Goal: Task Accomplishment & Management: Manage account settings

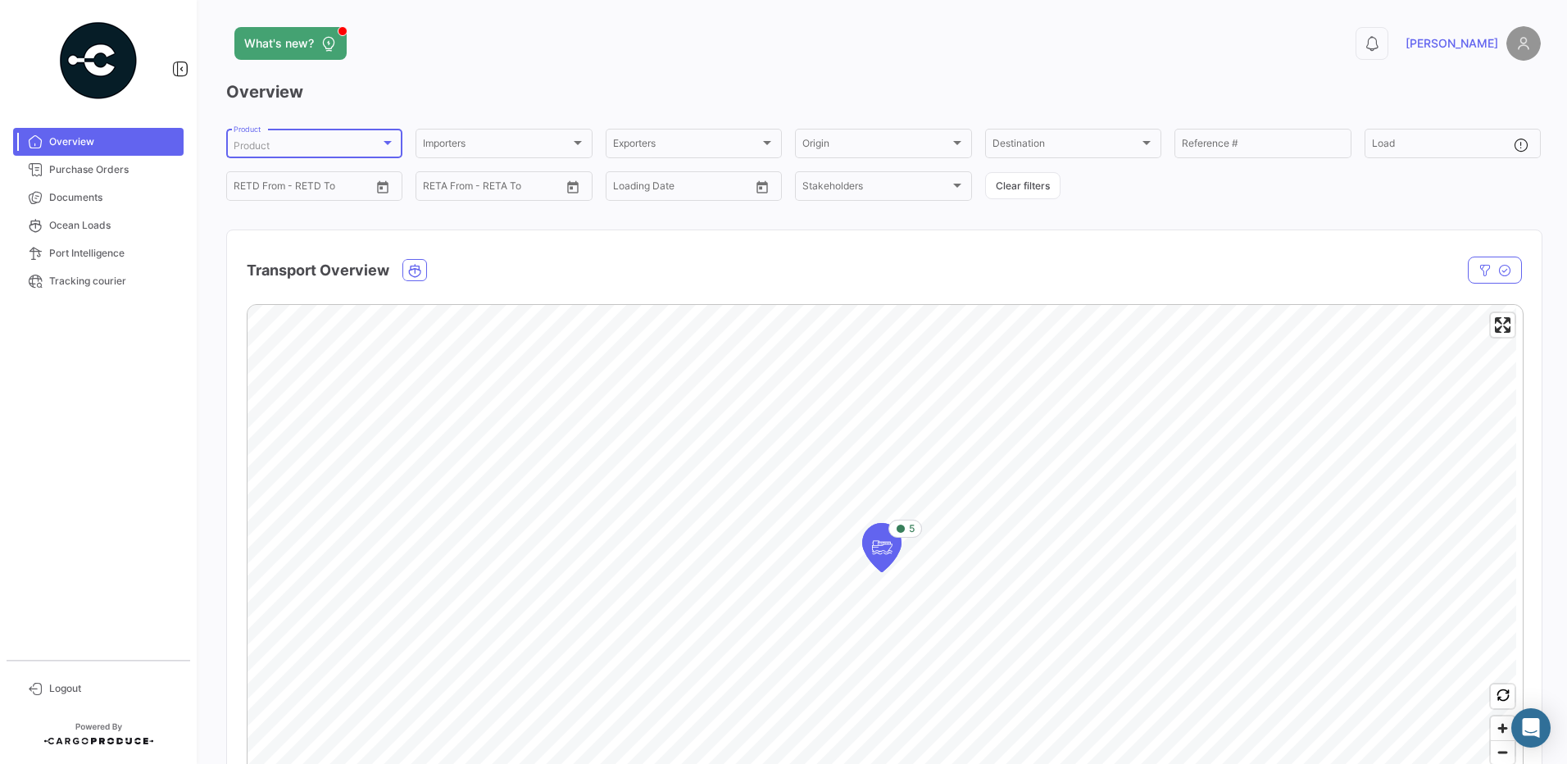
click at [376, 147] on div "Product" at bounding box center [307, 145] width 147 height 11
click at [327, 145] on input "dropdown search" at bounding box center [348, 144] width 256 height 29
click at [289, 166] on span "All" at bounding box center [348, 175] width 229 height 29
click at [492, 134] on div "Importers Importers" at bounding box center [503, 142] width 161 height 32
click at [405, 202] on mat-pseudo-checkbox at bounding box center [408, 204] width 13 height 13
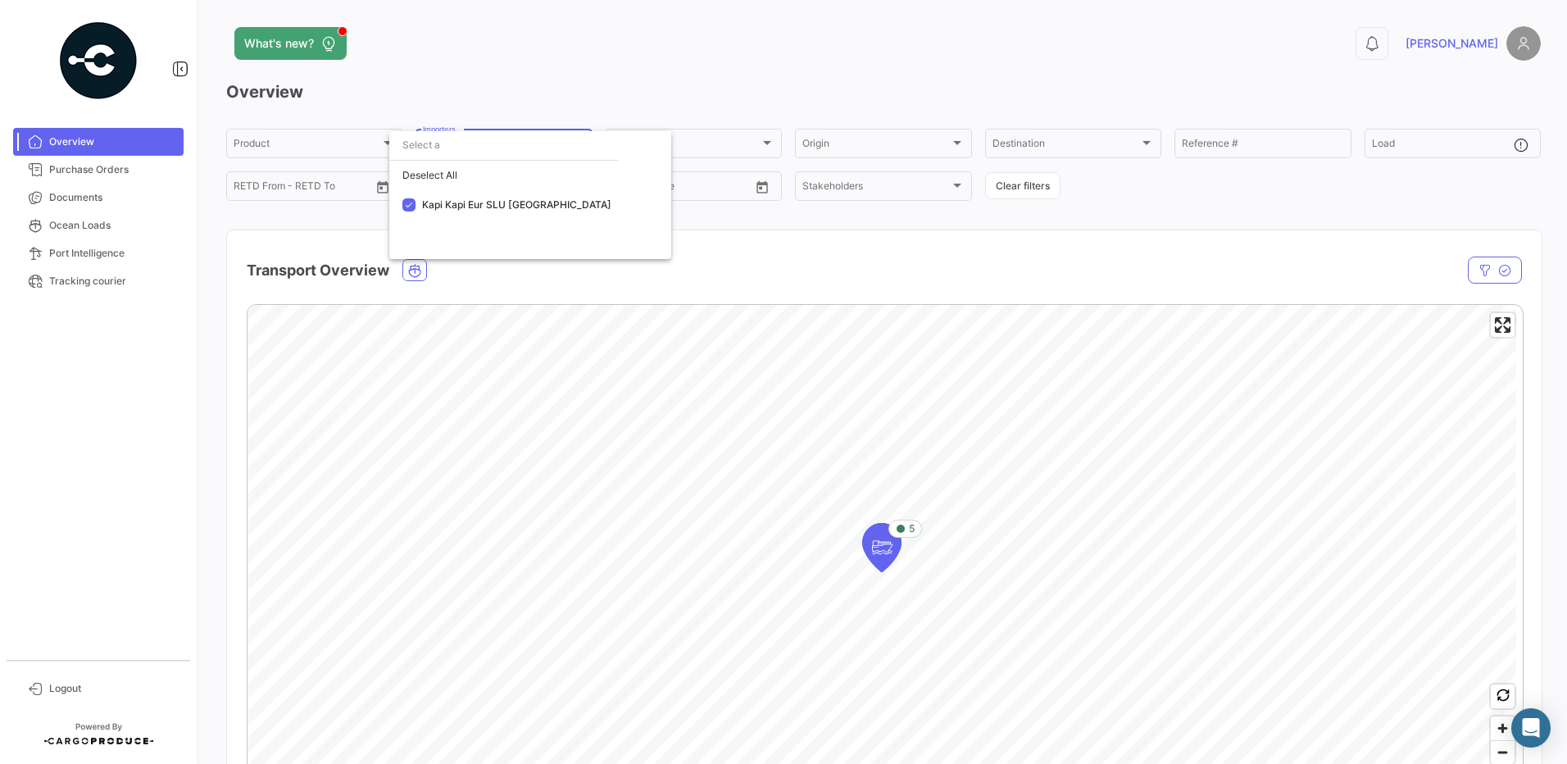
click at [708, 80] on div at bounding box center [783, 382] width 1567 height 764
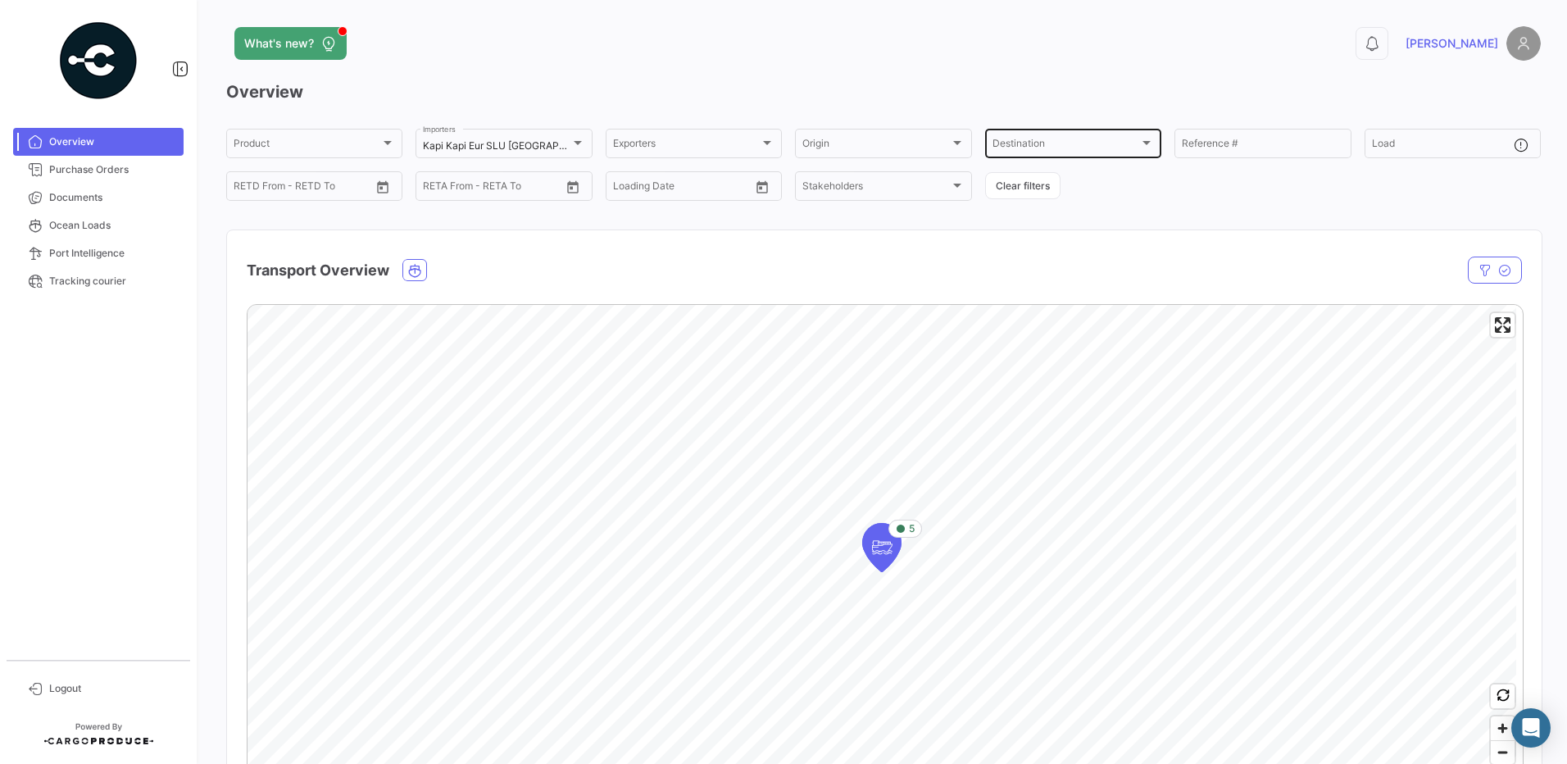
click at [999, 144] on span "Destination" at bounding box center [1065, 145] width 147 height 11
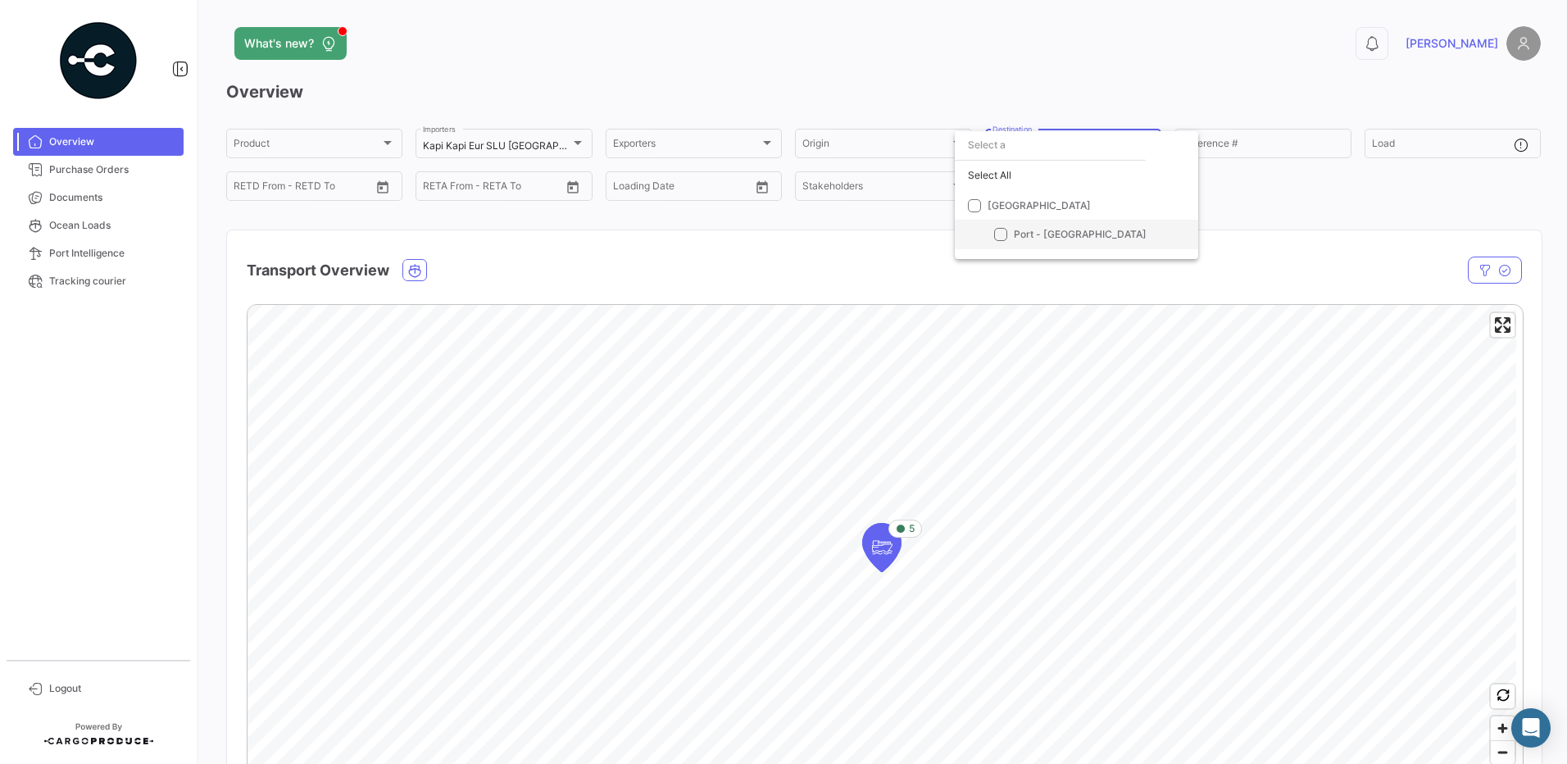
click at [1027, 237] on span "Port - [GEOGRAPHIC_DATA]" at bounding box center [1080, 234] width 133 height 12
checkbox input "true"
click at [882, 247] on div at bounding box center [783, 382] width 1567 height 764
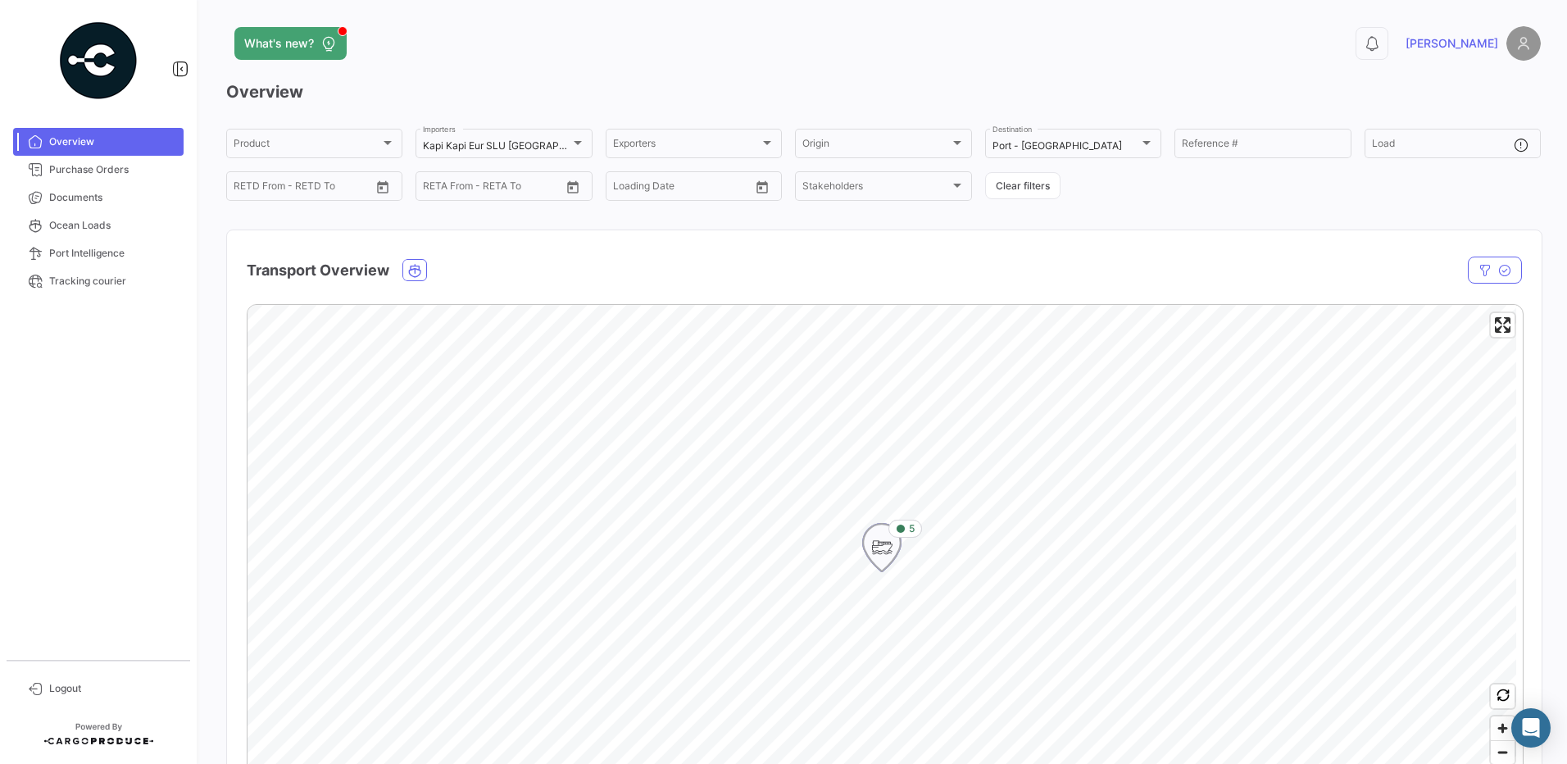
click at [878, 537] on icon "Map marker" at bounding box center [881, 547] width 23 height 34
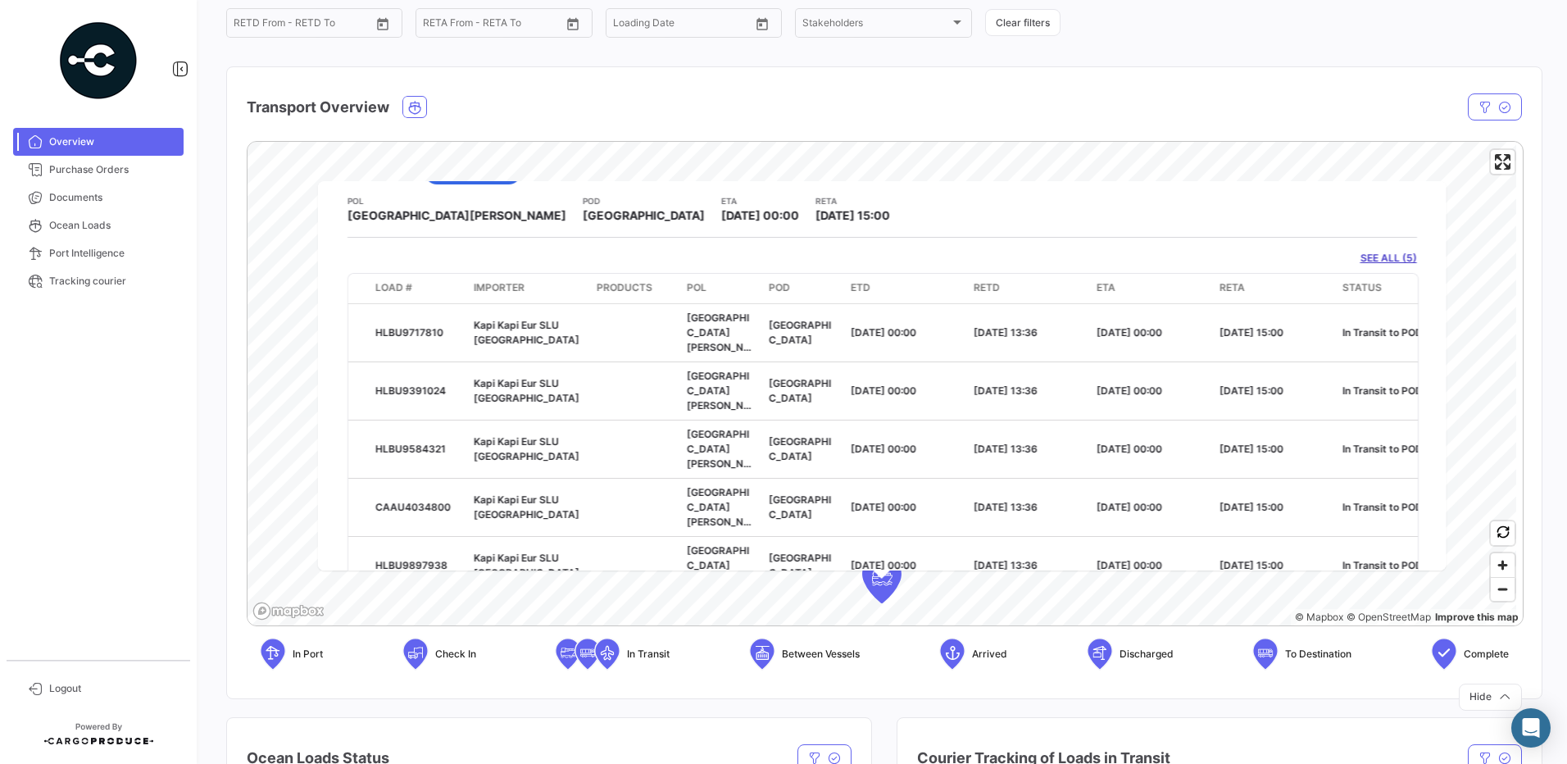
scroll to position [164, 0]
click at [58, 193] on span "Documents" at bounding box center [113, 197] width 128 height 15
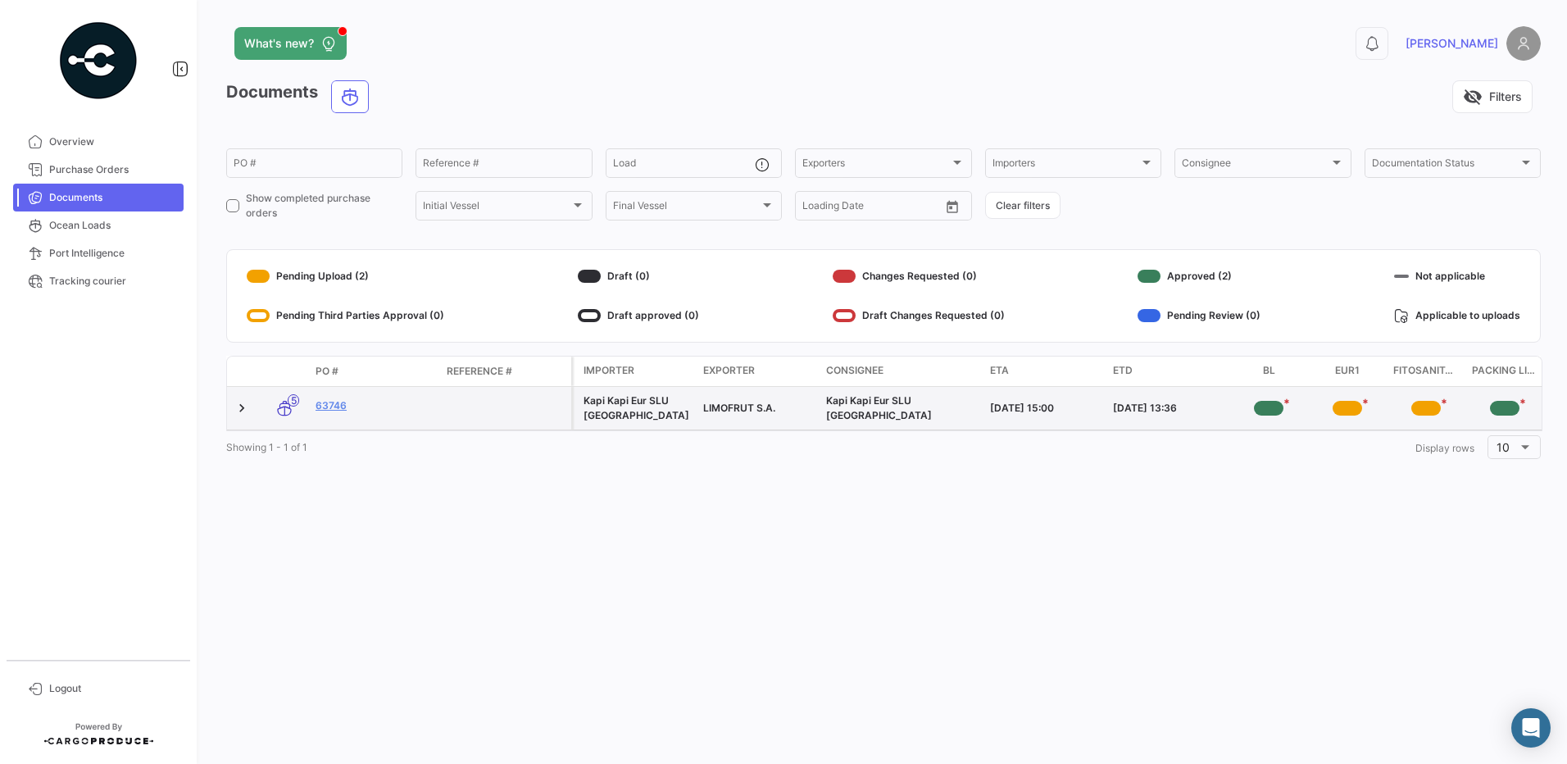
click at [1267, 410] on div "*" at bounding box center [1268, 408] width 29 height 15
click at [337, 405] on link "63746" at bounding box center [374, 405] width 118 height 15
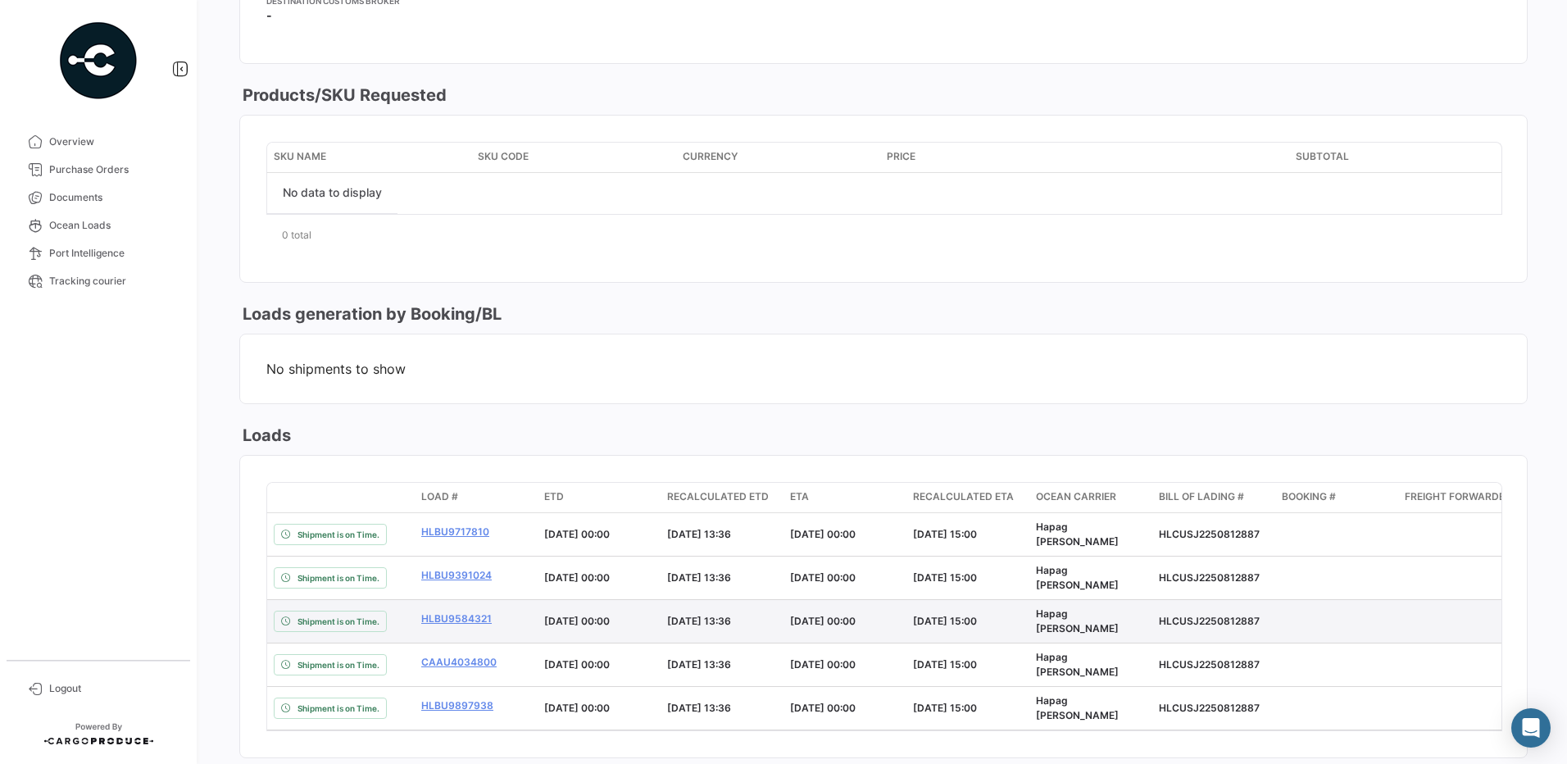
scroll to position [476, 0]
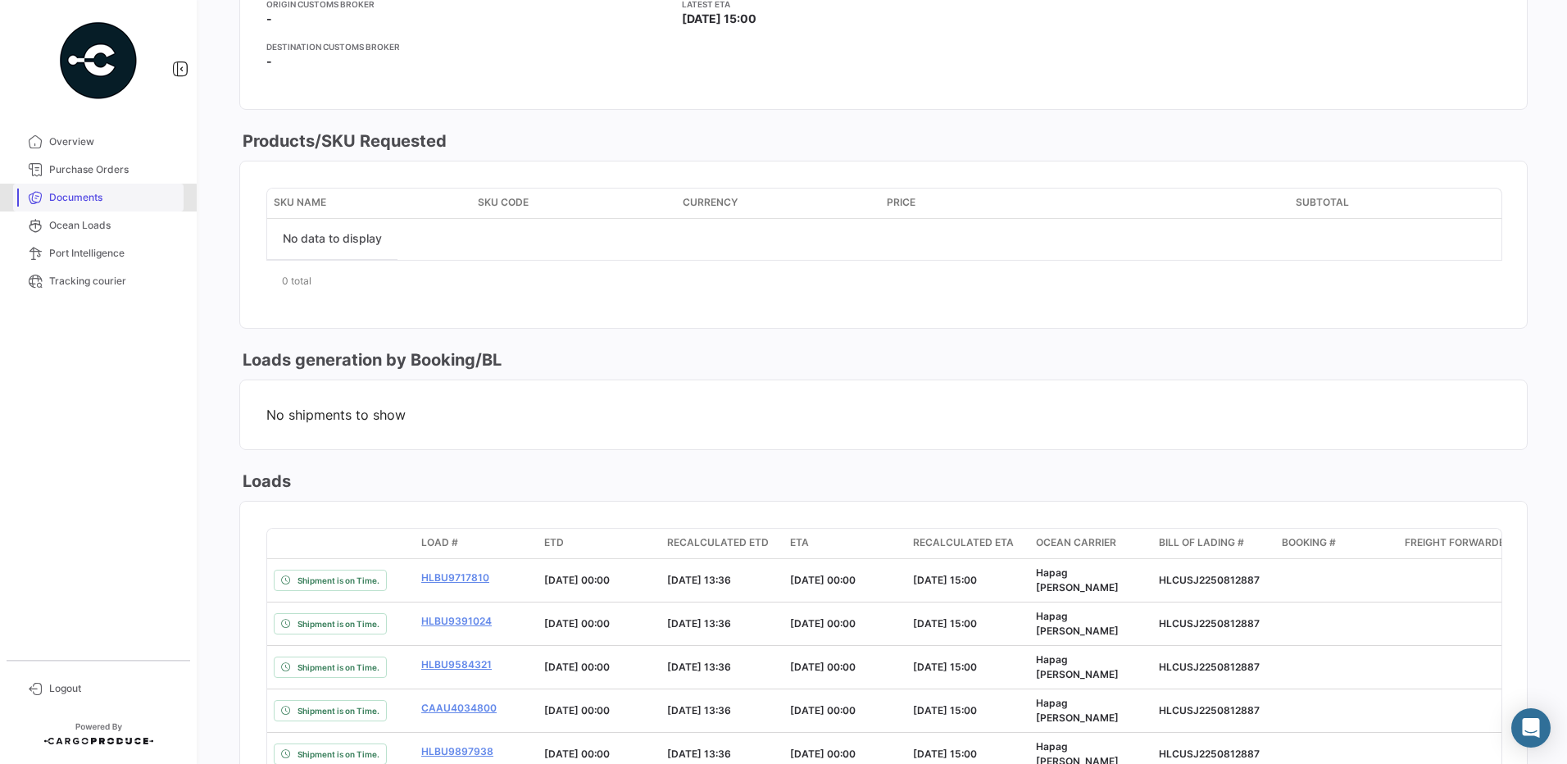
click at [90, 198] on span "Documents" at bounding box center [113, 197] width 128 height 15
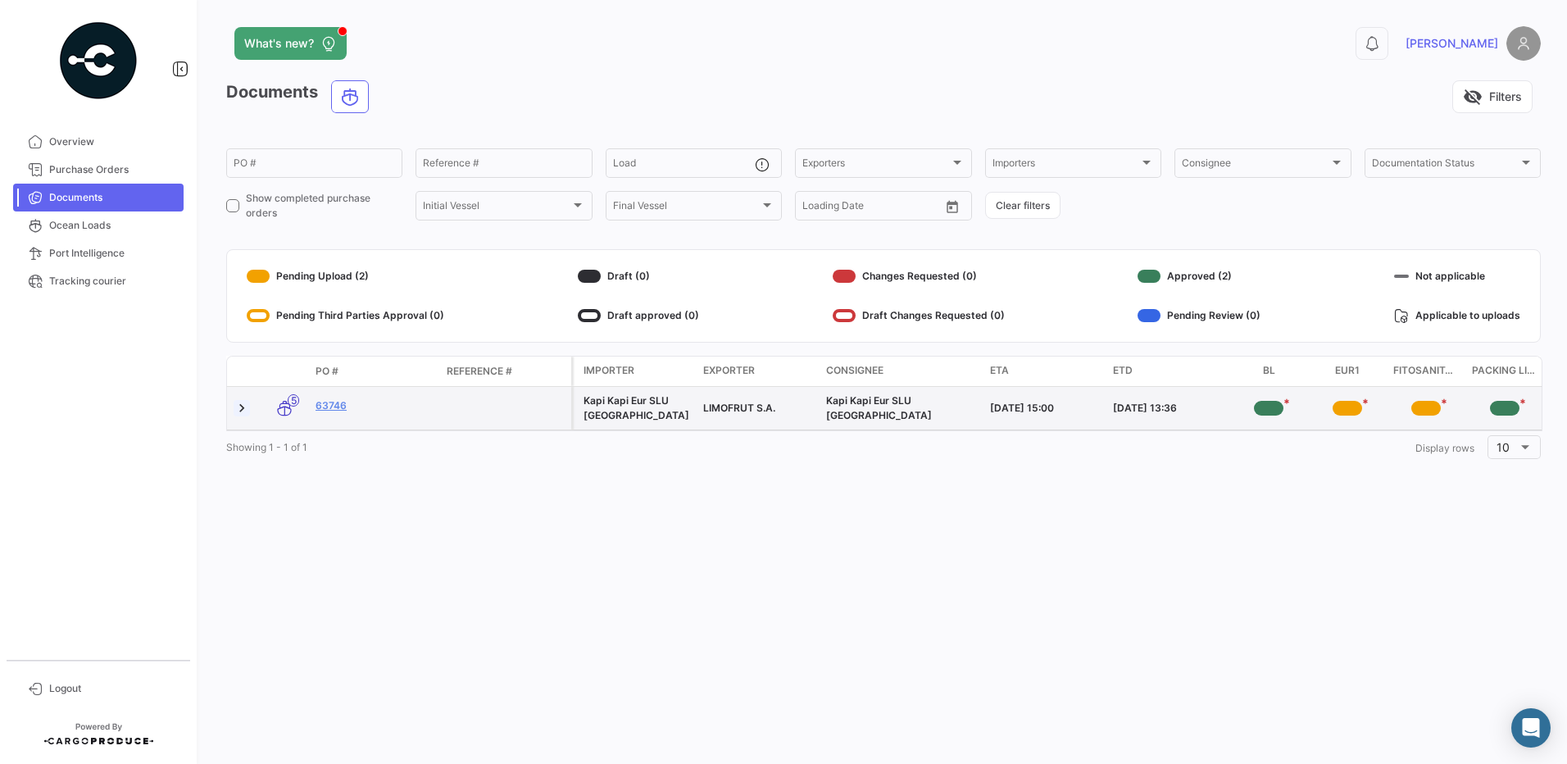
click at [243, 409] on link at bounding box center [242, 408] width 16 height 16
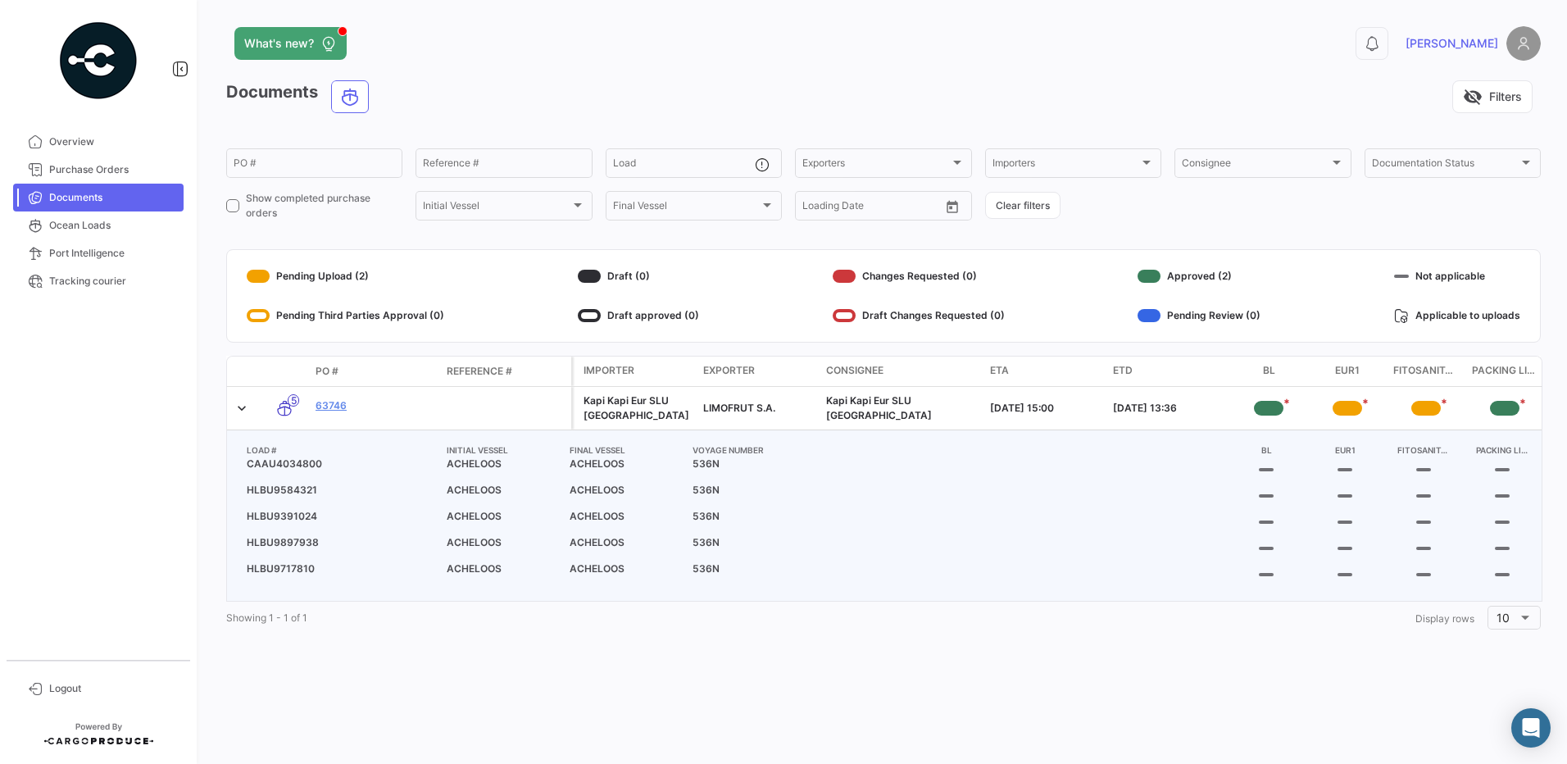
click at [1514, 39] on img at bounding box center [1523, 43] width 34 height 34
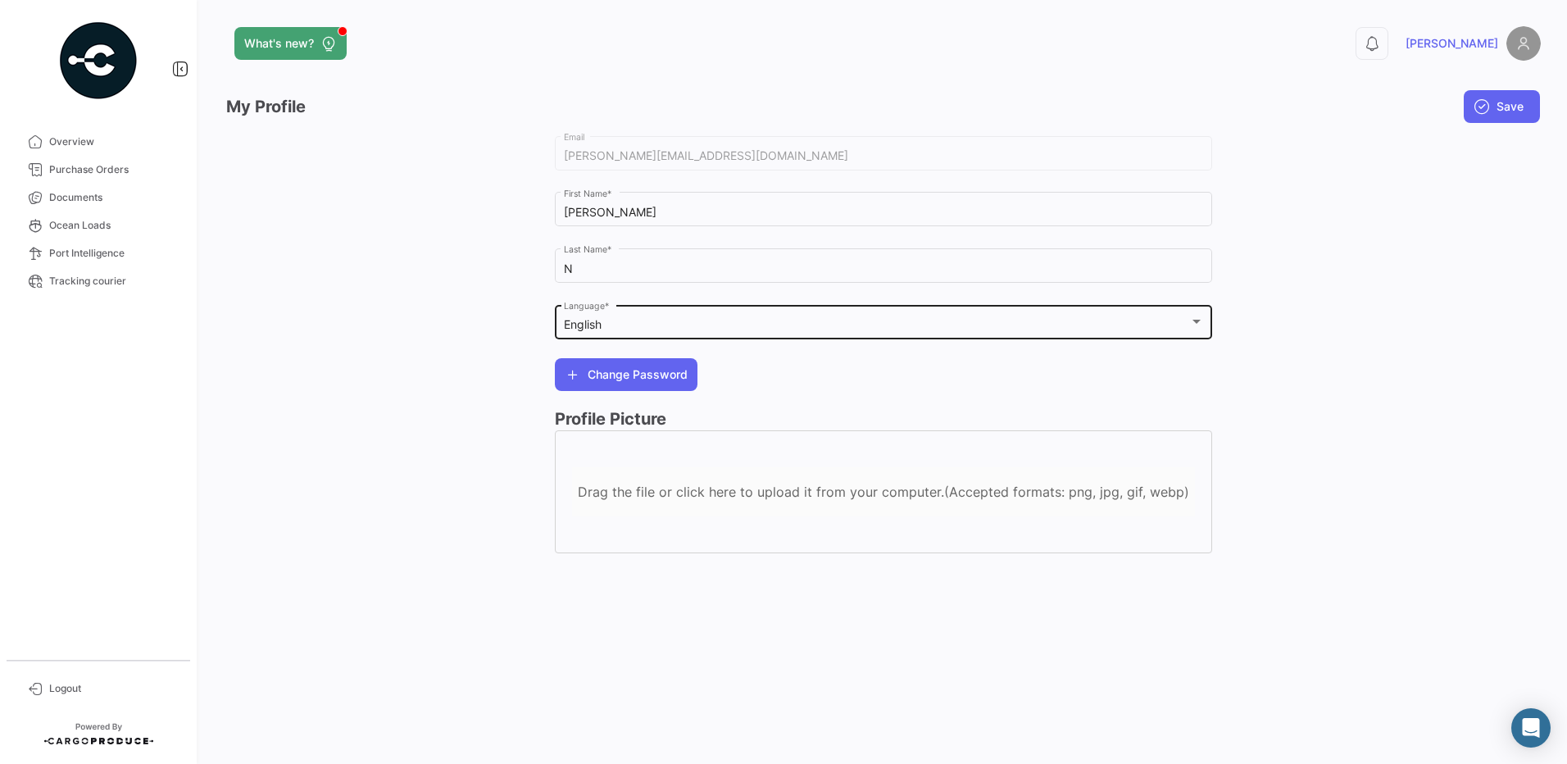
click at [614, 322] on div "English" at bounding box center [876, 325] width 625 height 14
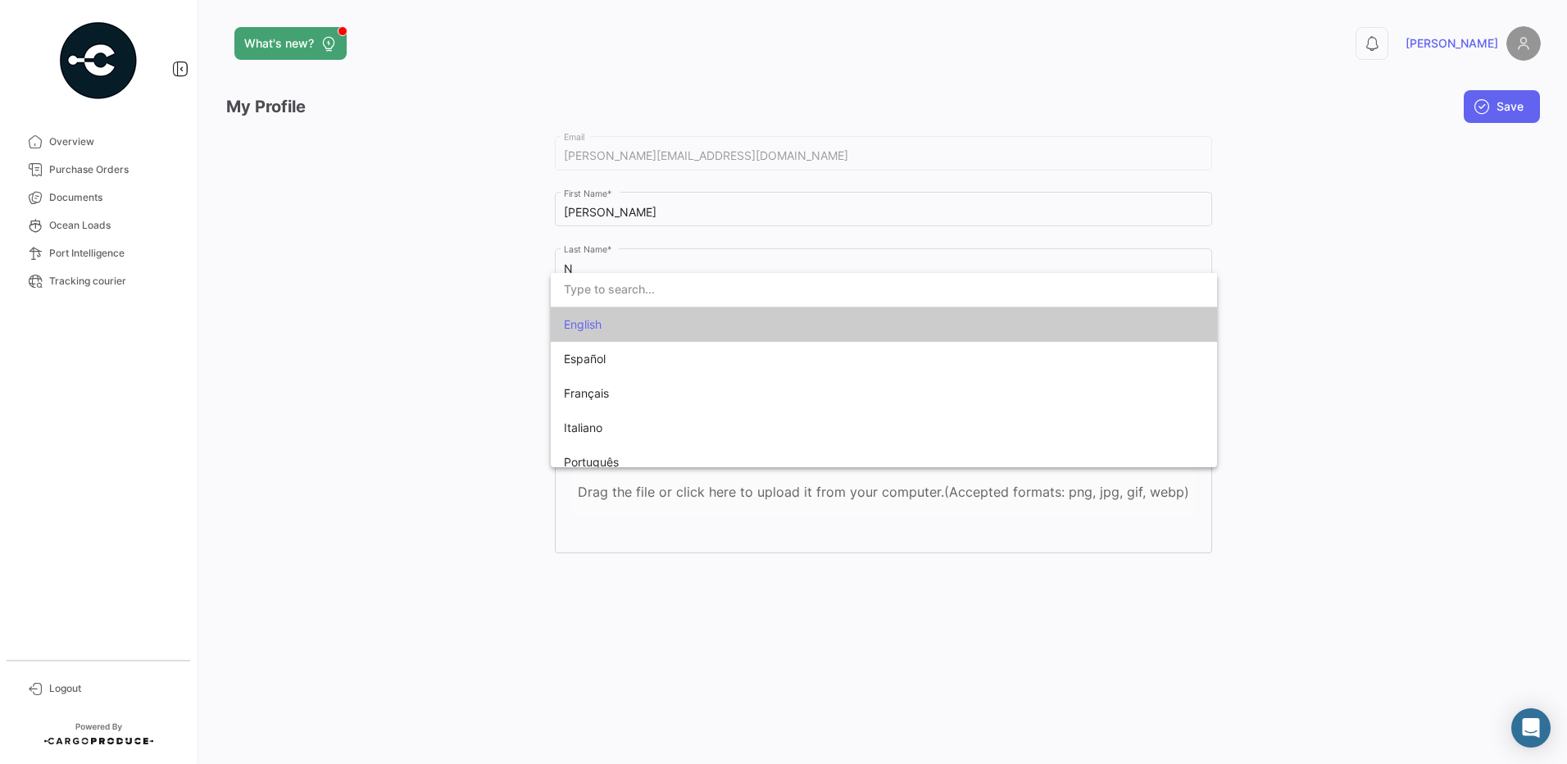
click at [591, 324] on span "English" at bounding box center [583, 324] width 38 height 14
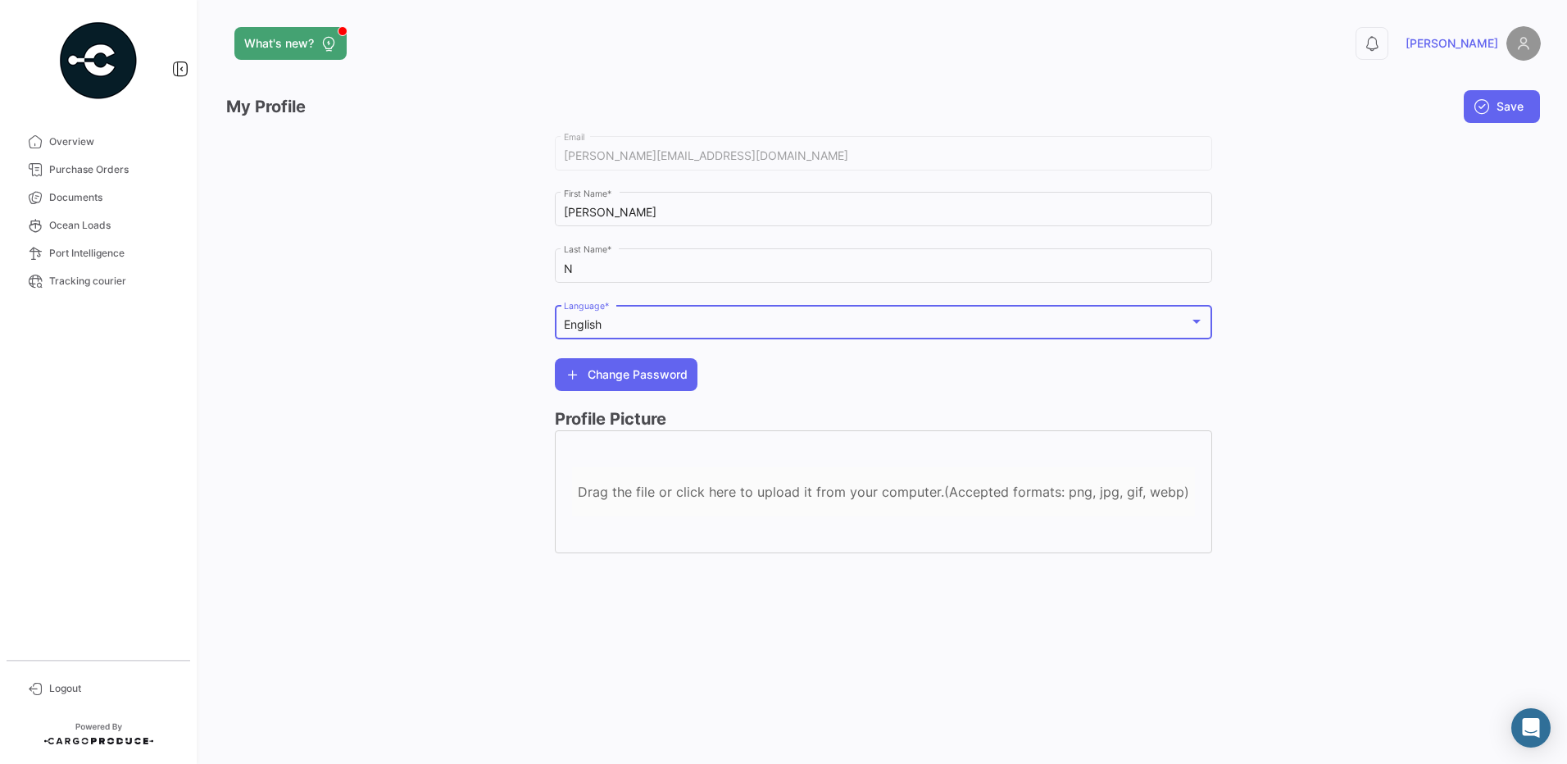
click at [1392, 295] on div at bounding box center [1376, 351] width 329 height 437
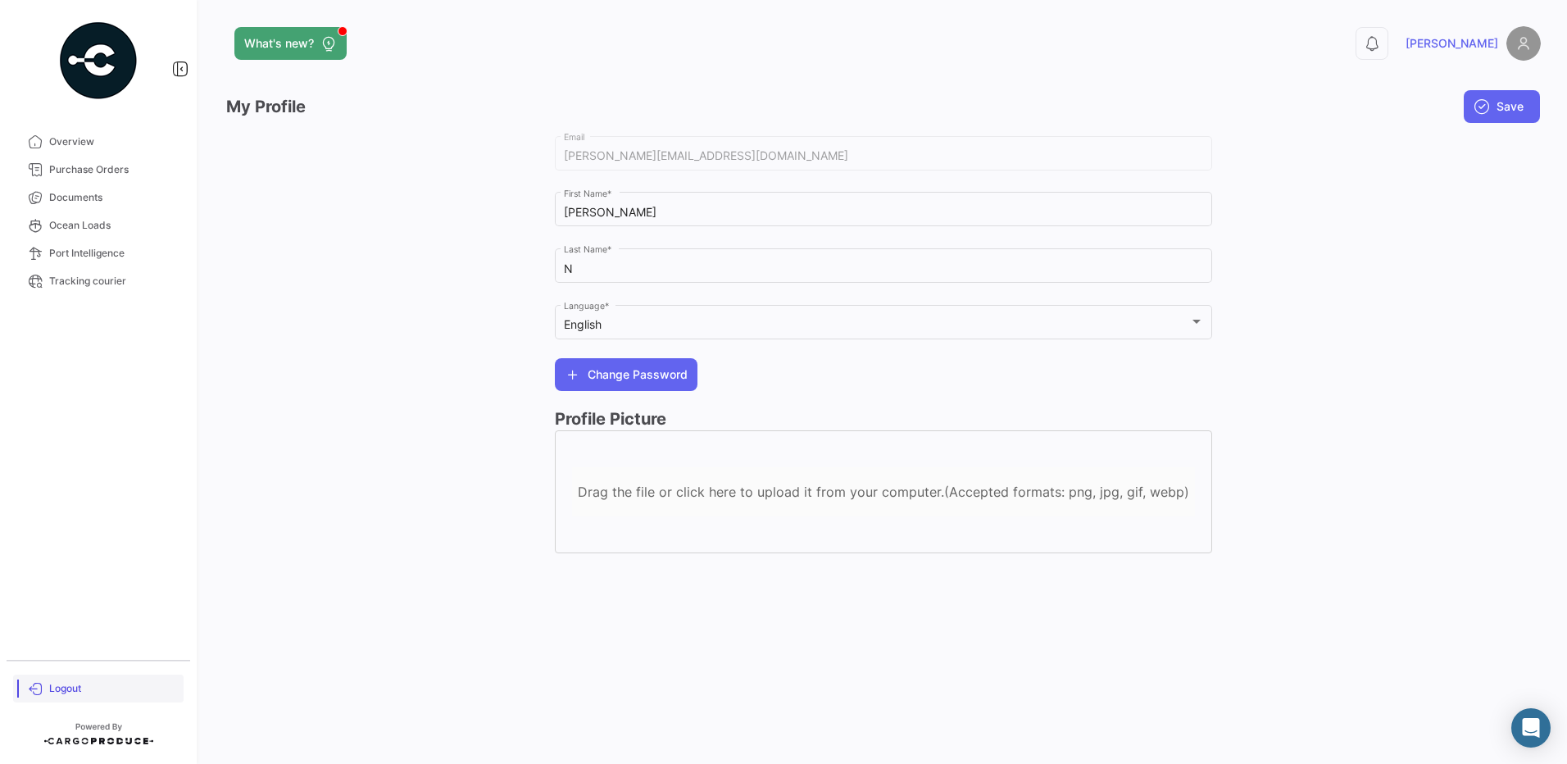
click at [57, 687] on span "Logout" at bounding box center [113, 688] width 128 height 15
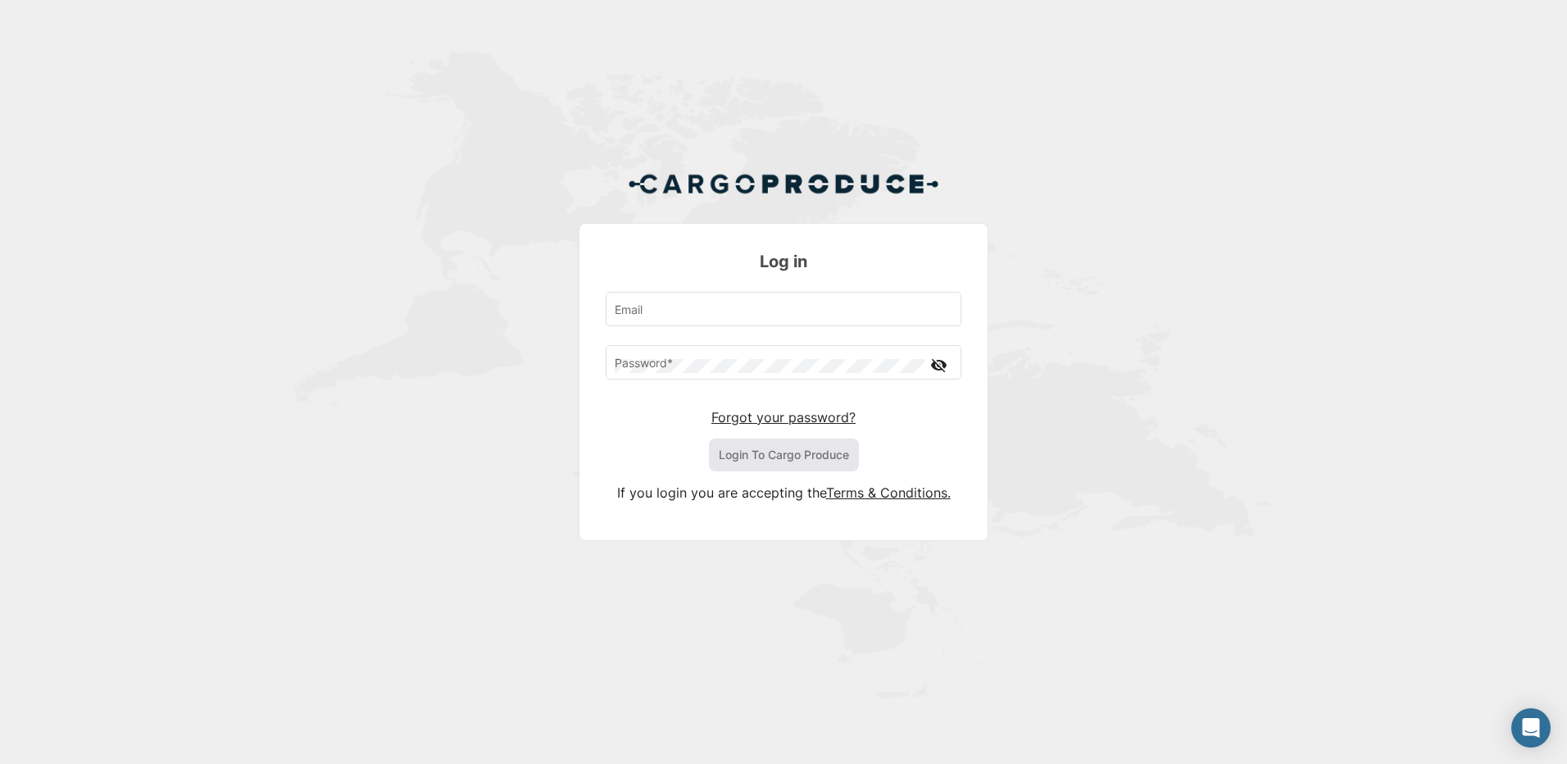
drag, startPoint x: 418, startPoint y: 1, endPoint x: 256, endPoint y: 34, distance: 165.7
click at [245, 48] on div "Log in Email Password * visibility_off Forgot your password? Login To Cargo Pro…" at bounding box center [783, 362] width 1567 height 724
drag, startPoint x: 303, startPoint y: 1, endPoint x: 227, endPoint y: 179, distance: 194.2
click at [227, 179] on div "Log in Email Password * visibility_off Forgot your password? Login To Cargo Pro…" at bounding box center [783, 362] width 1567 height 724
drag, startPoint x: 1514, startPoint y: 0, endPoint x: 1098, endPoint y: 612, distance: 740.2
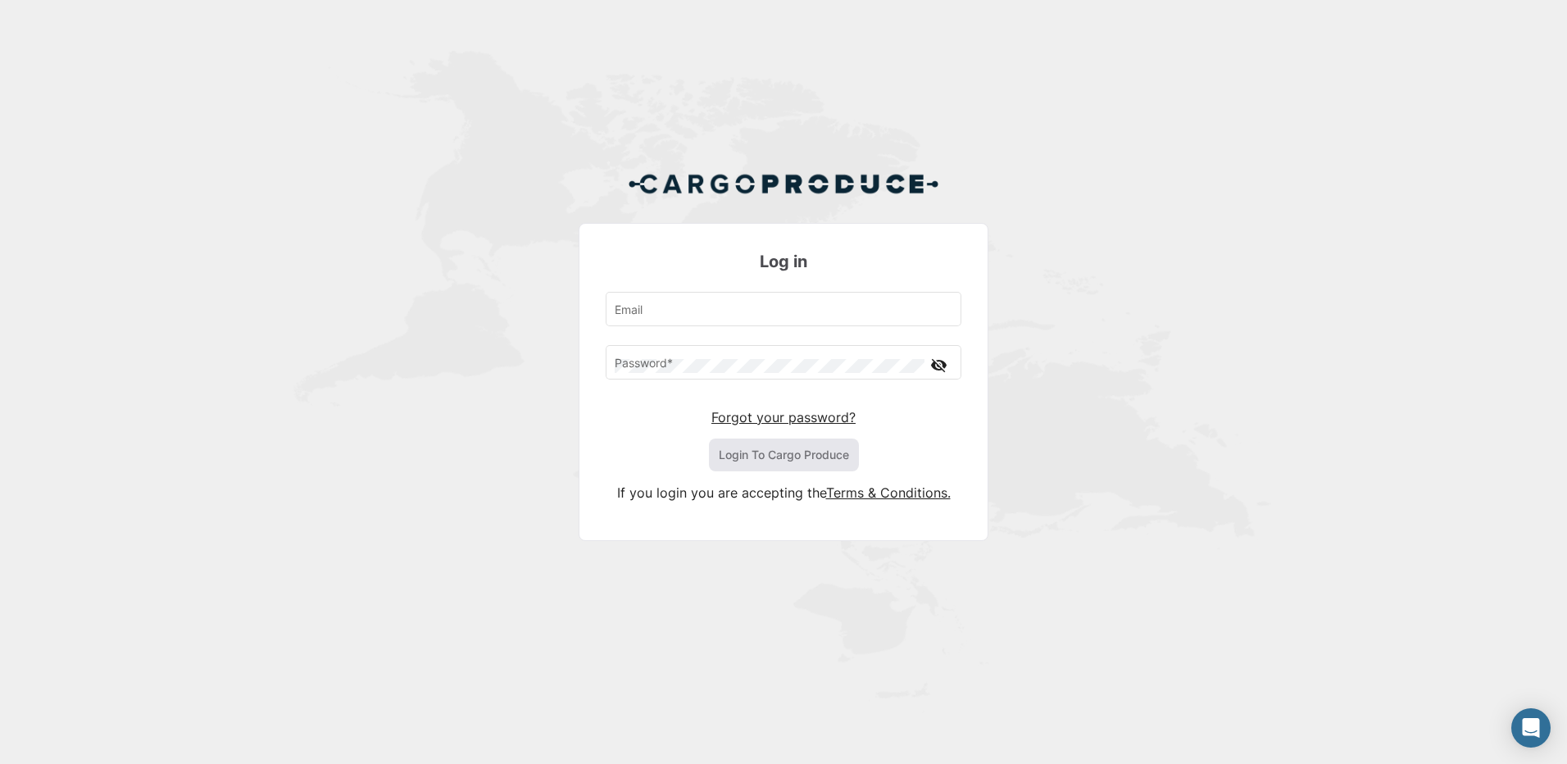
click at [1098, 612] on div "Log in Email Password * visibility_off Forgot your password? Login To Cargo Pro…" at bounding box center [783, 362] width 1567 height 724
